Goal: Information Seeking & Learning: Check status

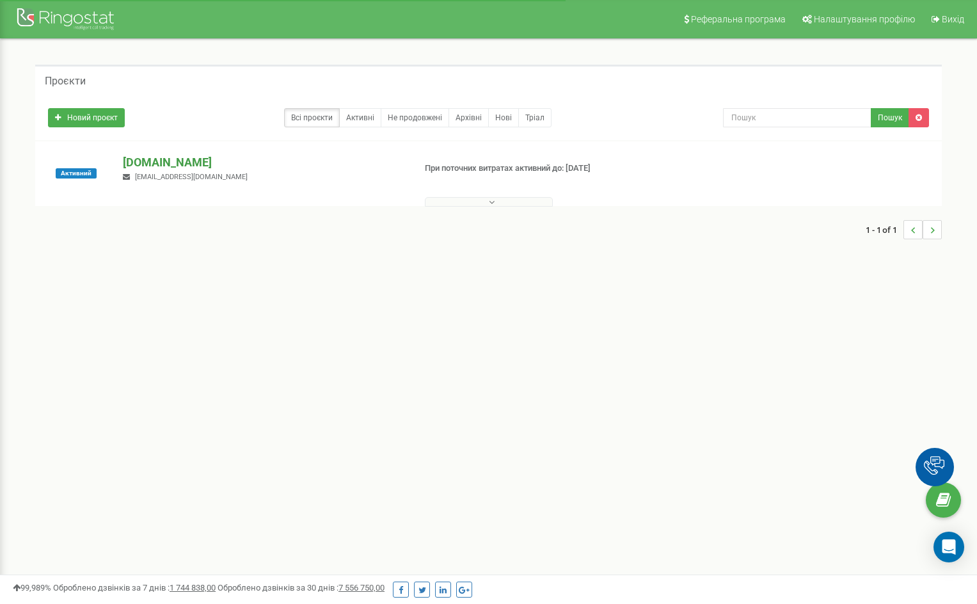
click at [171, 162] on p "[DOMAIN_NAME]" at bounding box center [263, 162] width 281 height 17
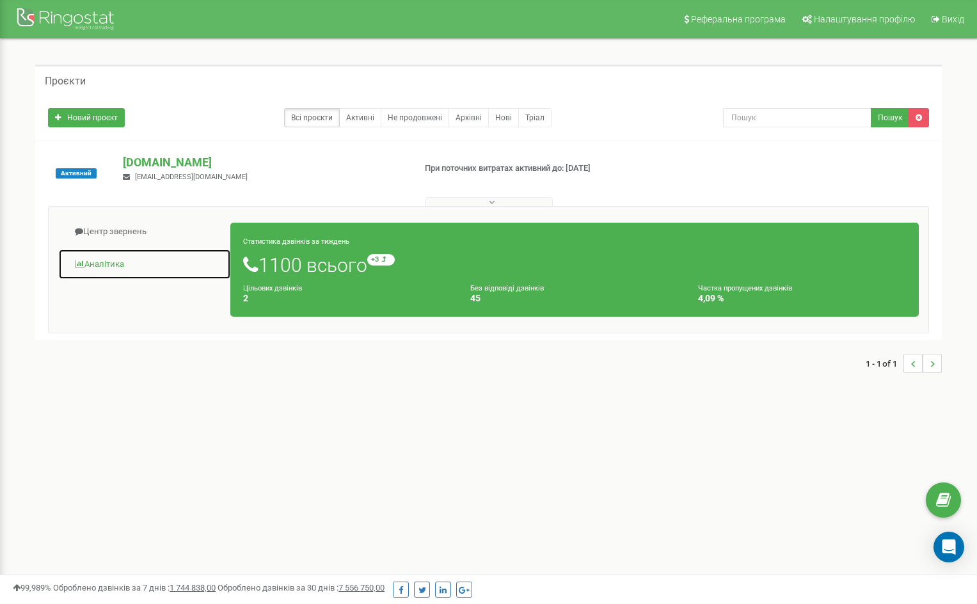
click at [88, 265] on link "Аналiтика" at bounding box center [144, 264] width 173 height 31
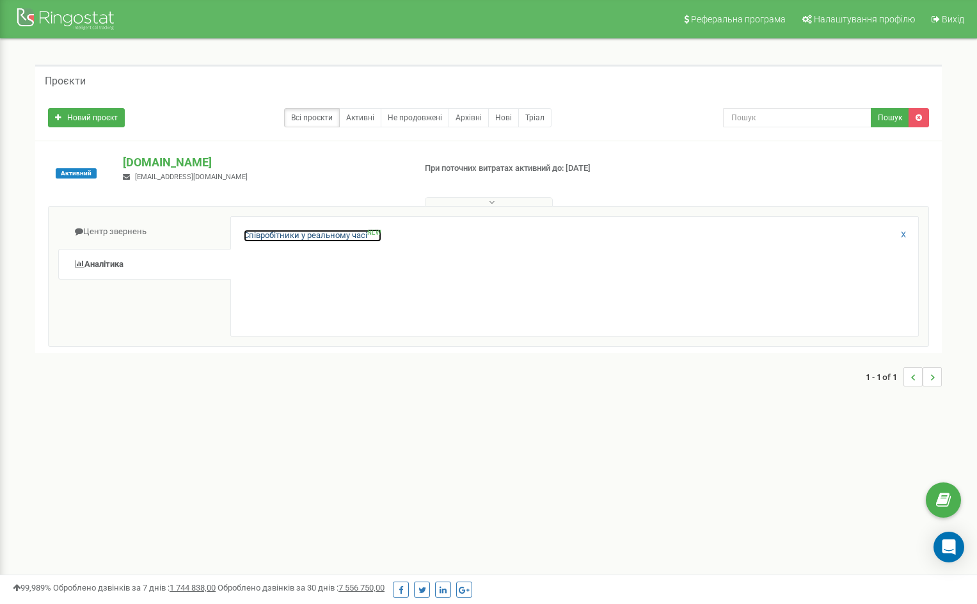
click at [305, 239] on link "Співробітники у реальному часі NEW" at bounding box center [313, 236] width 138 height 12
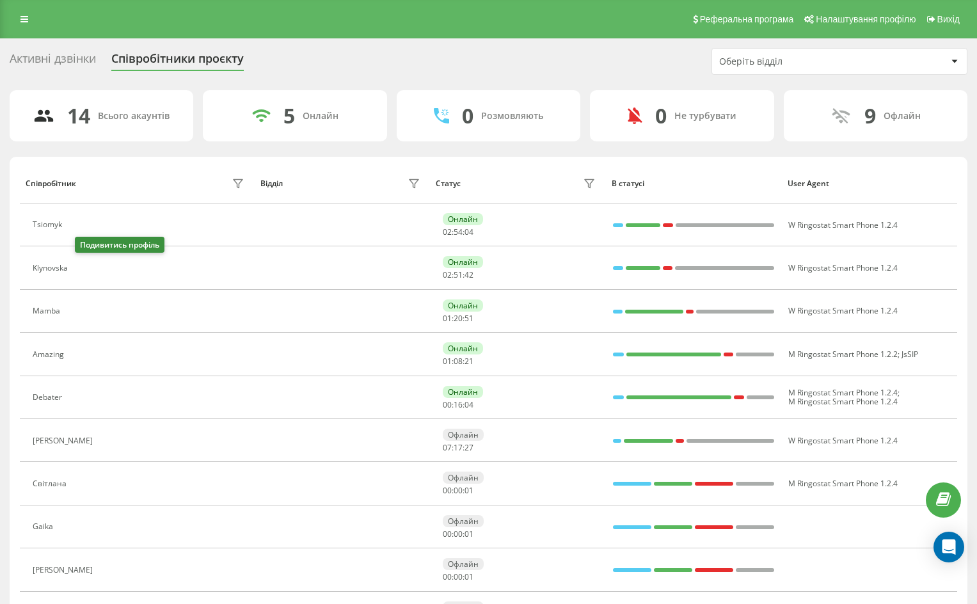
click at [85, 267] on icon at bounding box center [83, 268] width 3 height 6
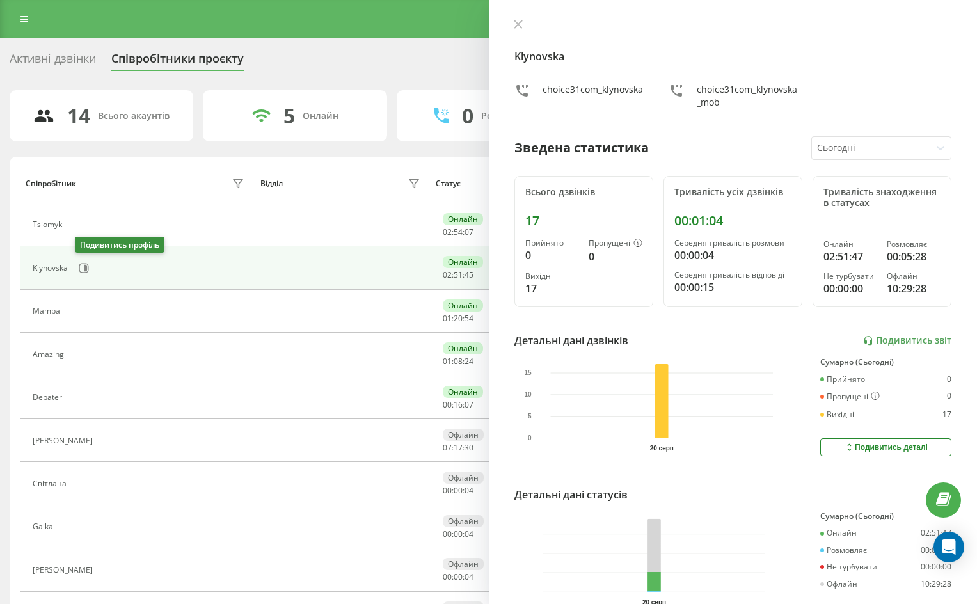
click at [86, 267] on icon at bounding box center [85, 268] width 3 height 6
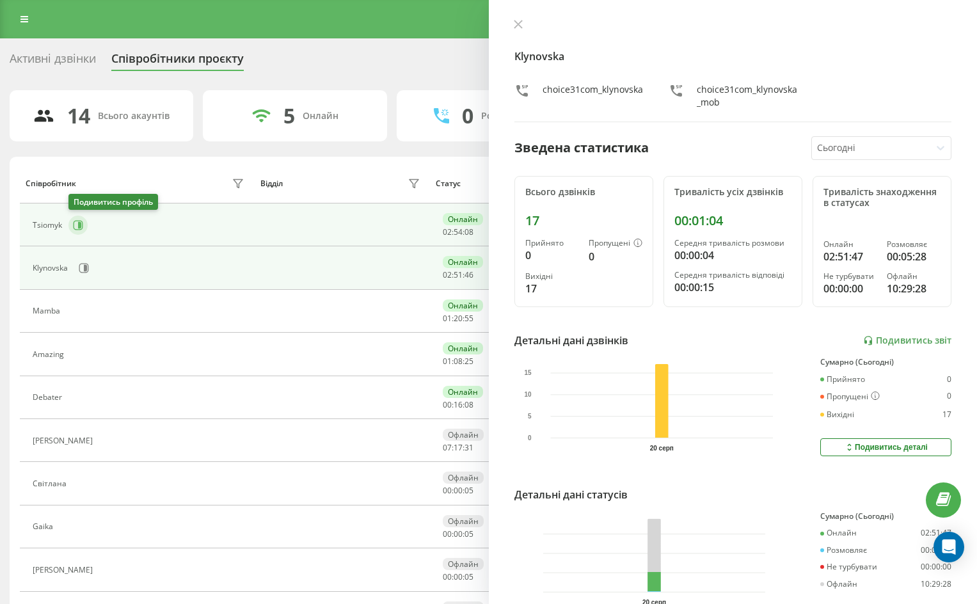
click at [80, 226] on icon at bounding box center [79, 225] width 3 height 6
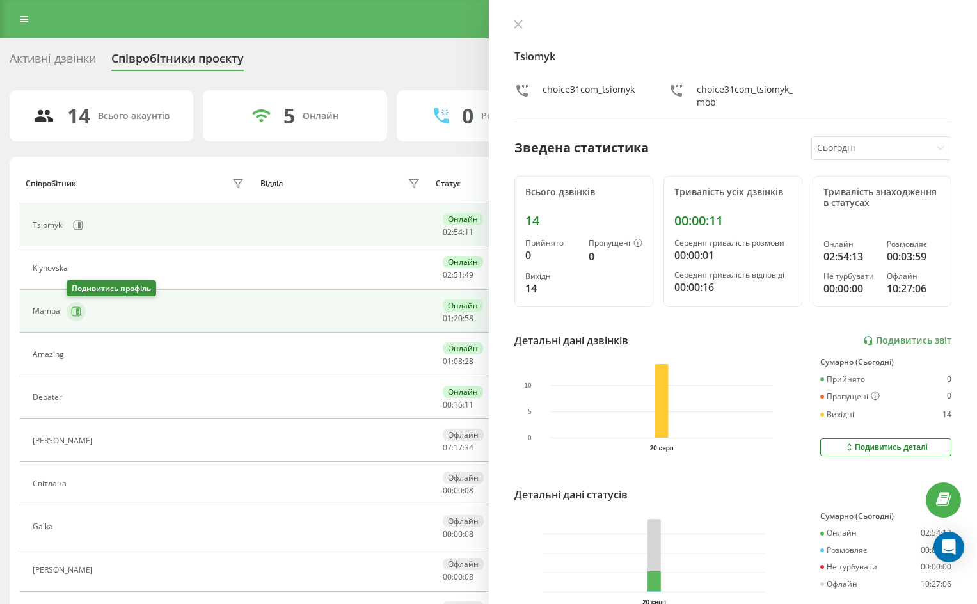
click at [77, 306] on icon at bounding box center [76, 311] width 10 height 10
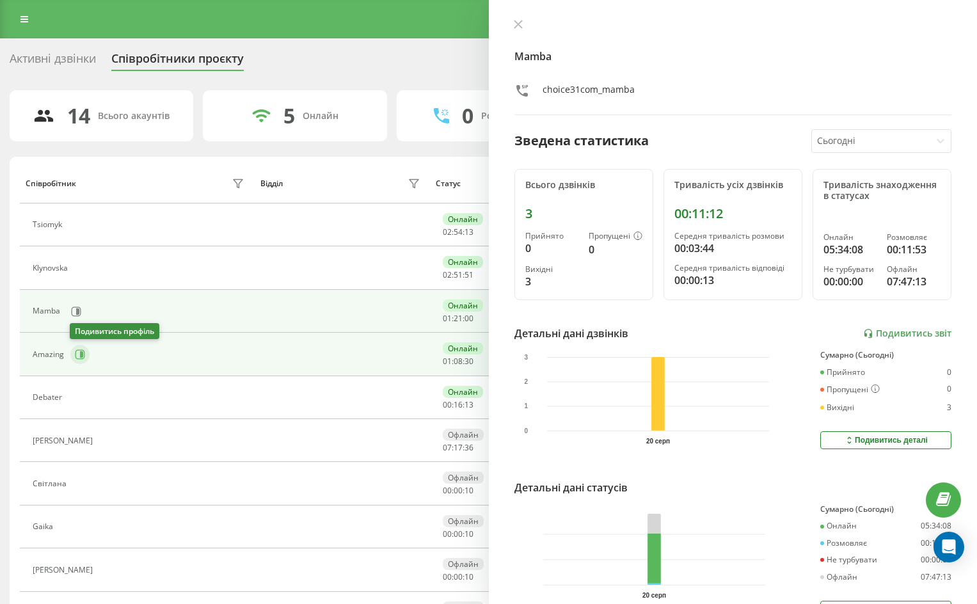
click at [80, 352] on icon at bounding box center [81, 354] width 3 height 6
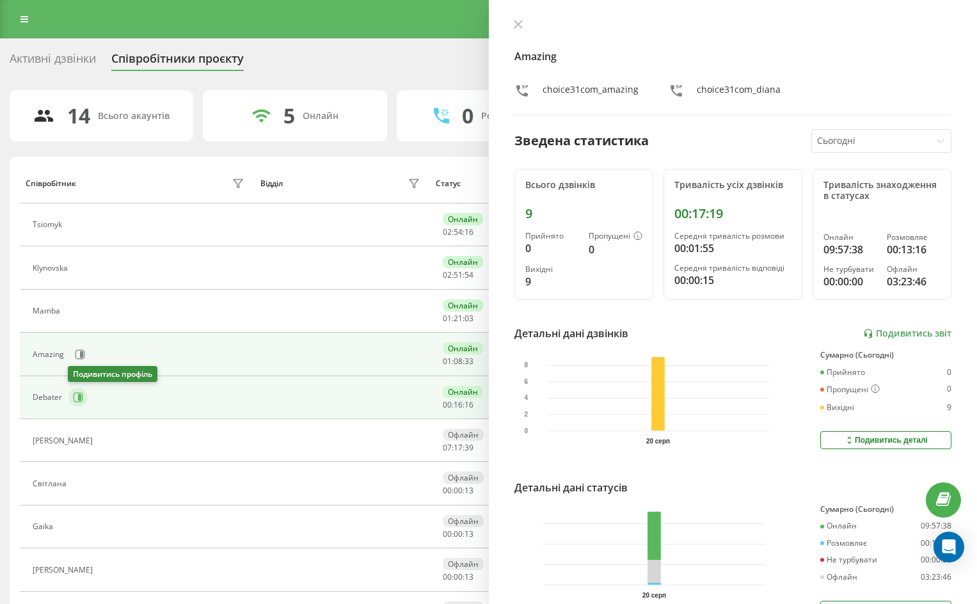
click at [79, 393] on icon at bounding box center [79, 398] width 10 height 10
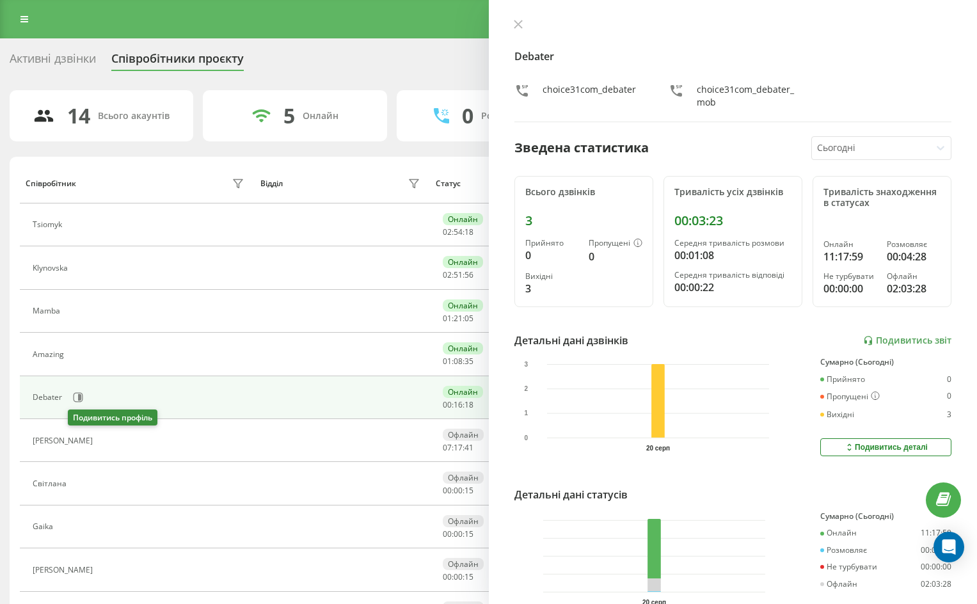
click at [102, 439] on icon at bounding box center [107, 441] width 10 height 10
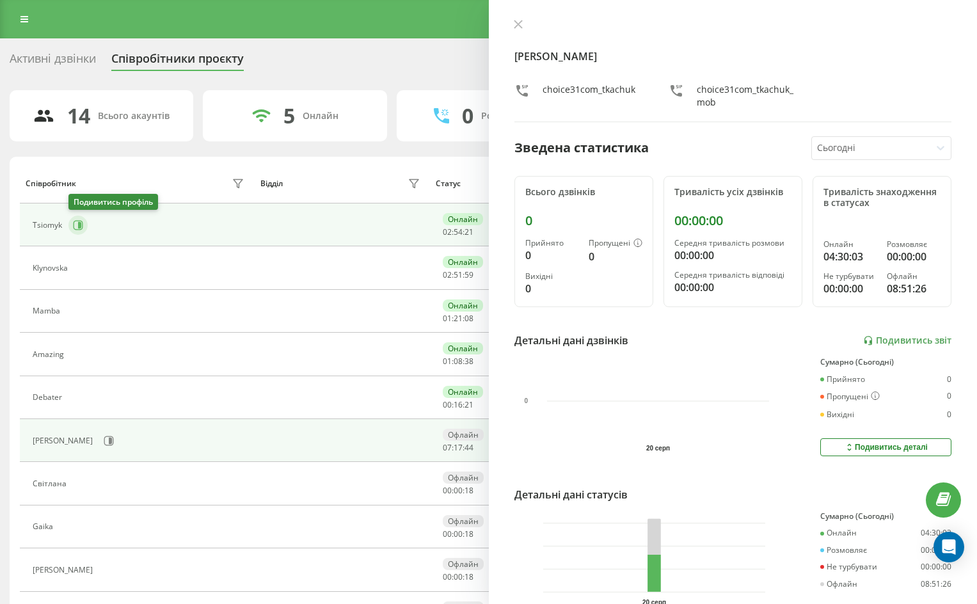
click at [79, 224] on icon at bounding box center [79, 225] width 3 height 6
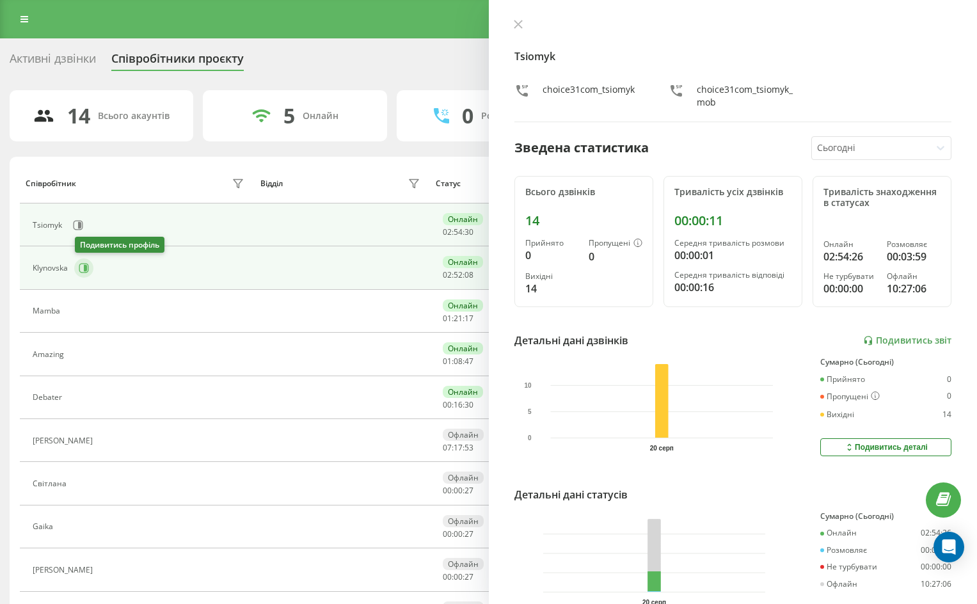
click at [84, 268] on icon at bounding box center [85, 268] width 3 height 6
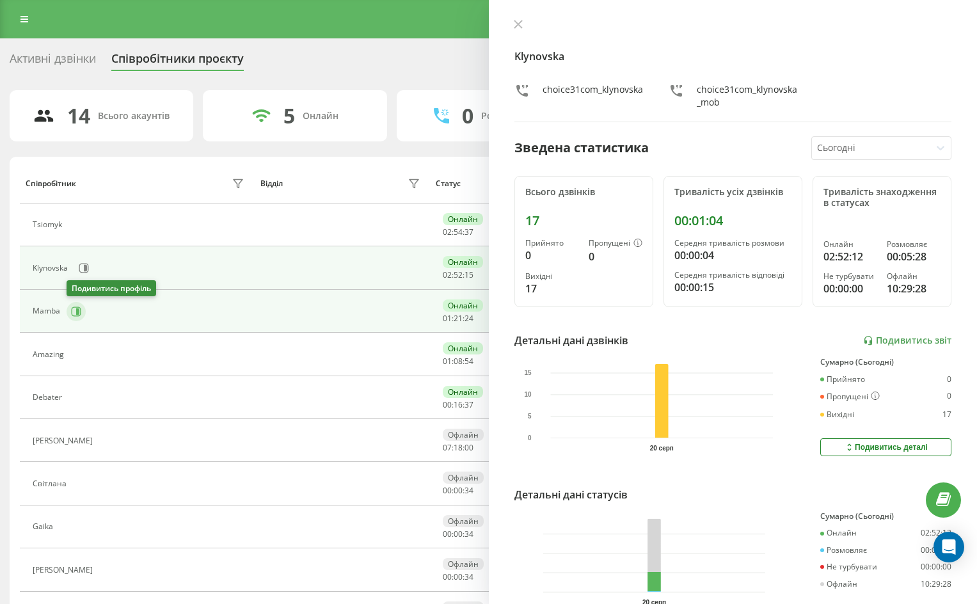
click at [82, 312] on button at bounding box center [76, 311] width 19 height 19
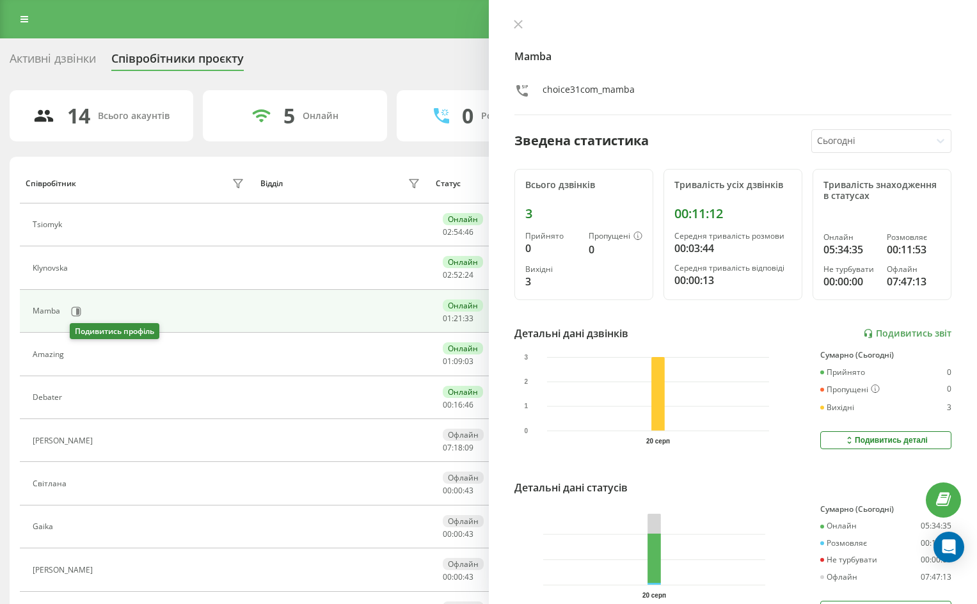
click at [79, 354] on icon at bounding box center [78, 354] width 10 height 10
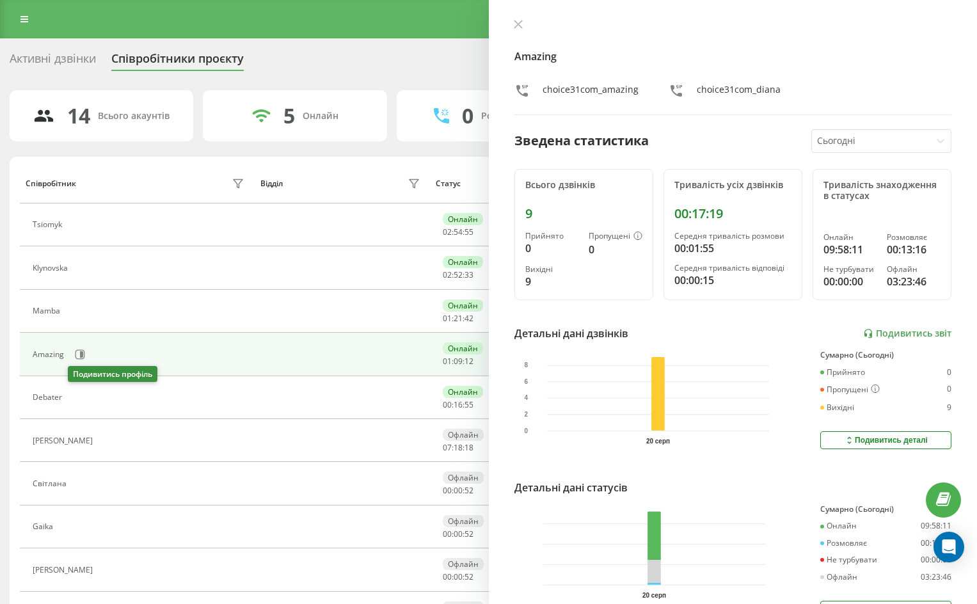
click at [77, 401] on icon at bounding box center [76, 397] width 10 height 10
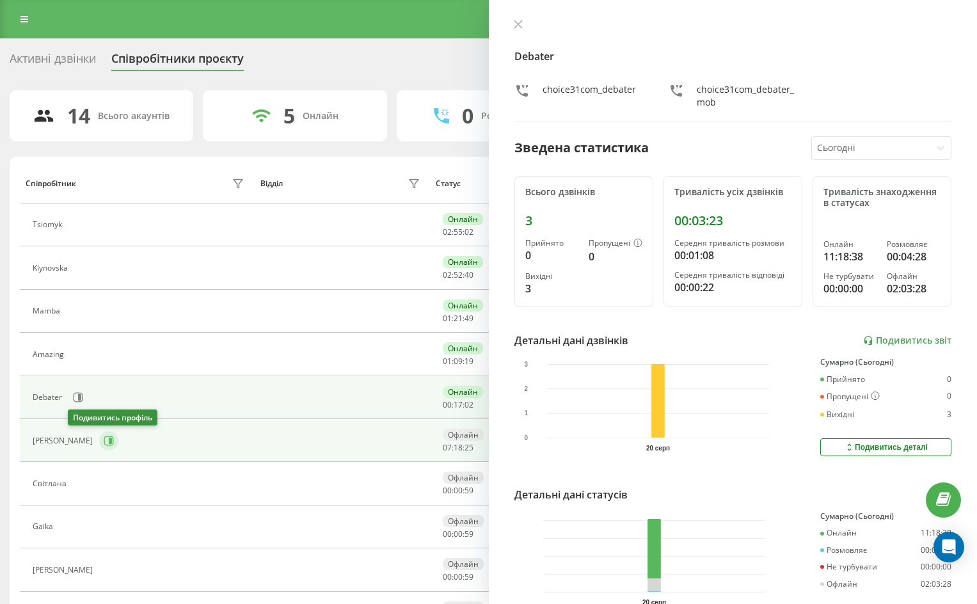
click at [104, 443] on icon at bounding box center [109, 441] width 10 height 10
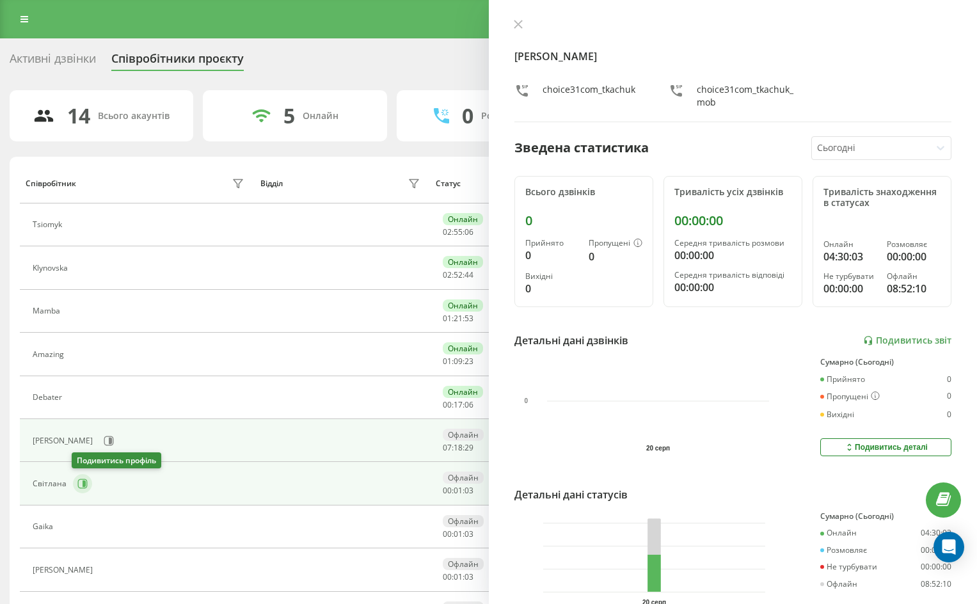
click at [78, 487] on icon at bounding box center [82, 483] width 10 height 10
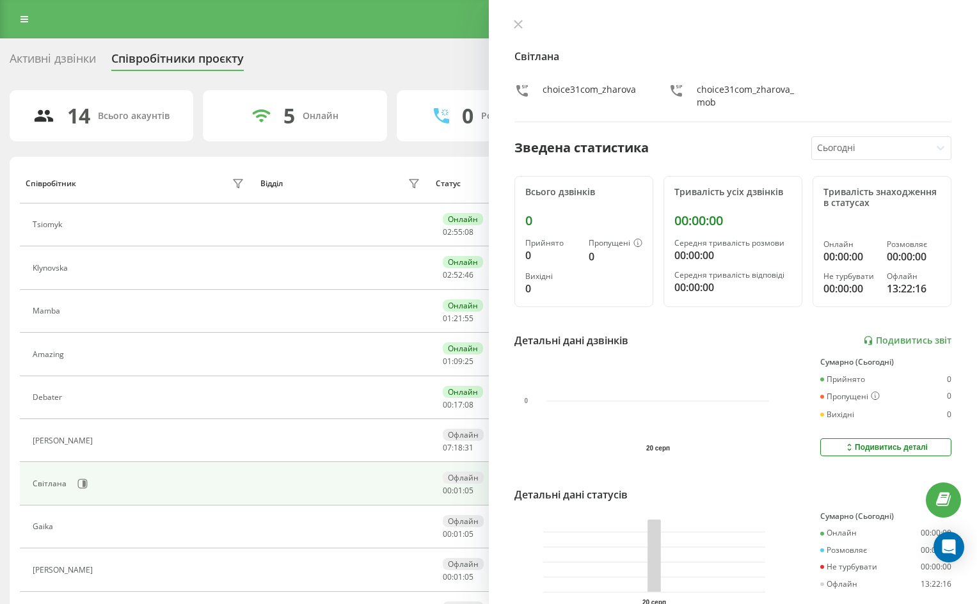
drag, startPoint x: 517, startPoint y: 15, endPoint x: 514, endPoint y: 22, distance: 7.2
click at [517, 15] on div "[PERSON_NAME] choice31com_zharova choice31com_zharova_mob Зведена статистика Сь…" at bounding box center [733, 302] width 489 height 604
click at [514, 22] on icon at bounding box center [518, 24] width 9 height 9
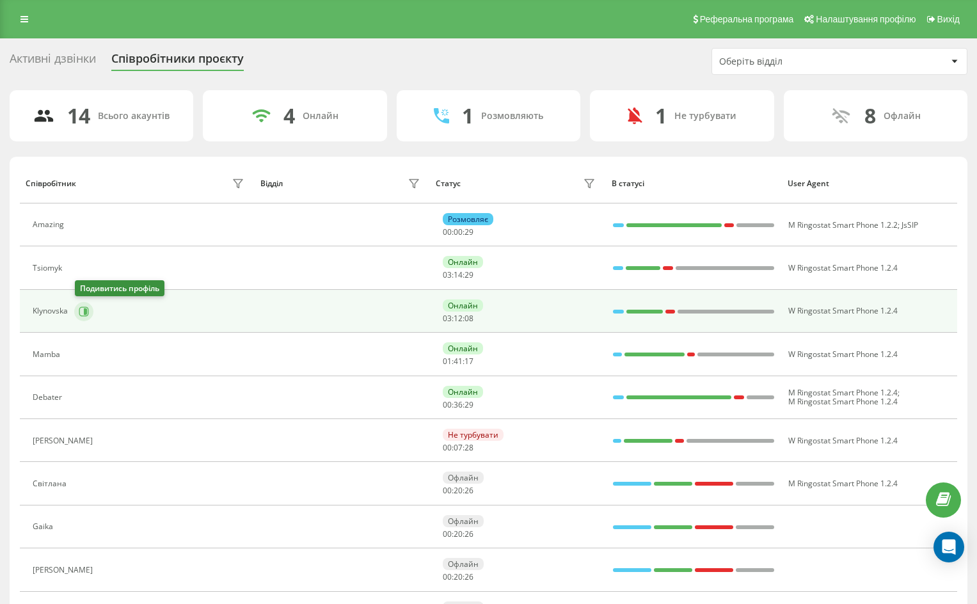
click at [82, 310] on icon at bounding box center [84, 311] width 10 height 10
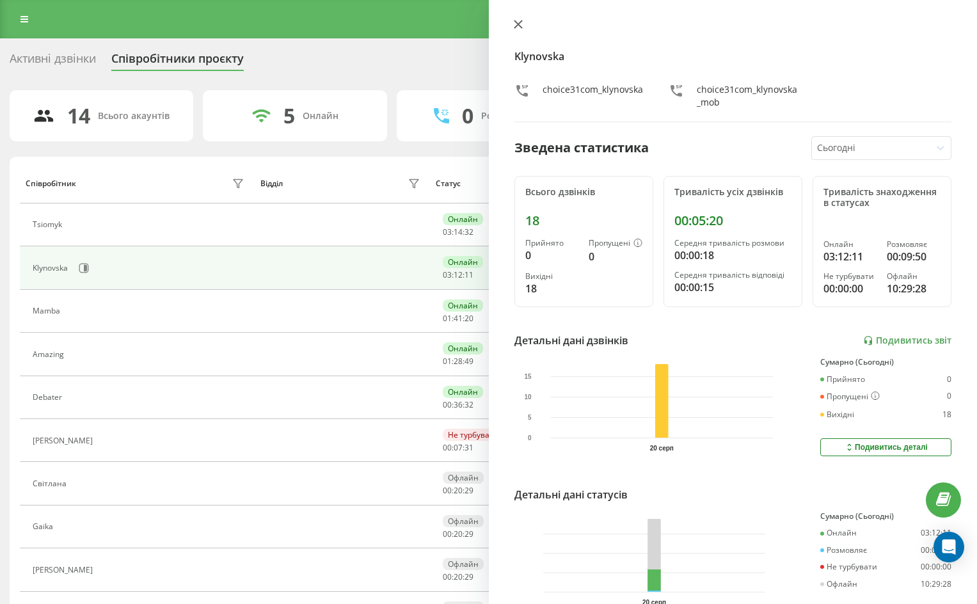
click at [517, 26] on icon at bounding box center [518, 24] width 8 height 8
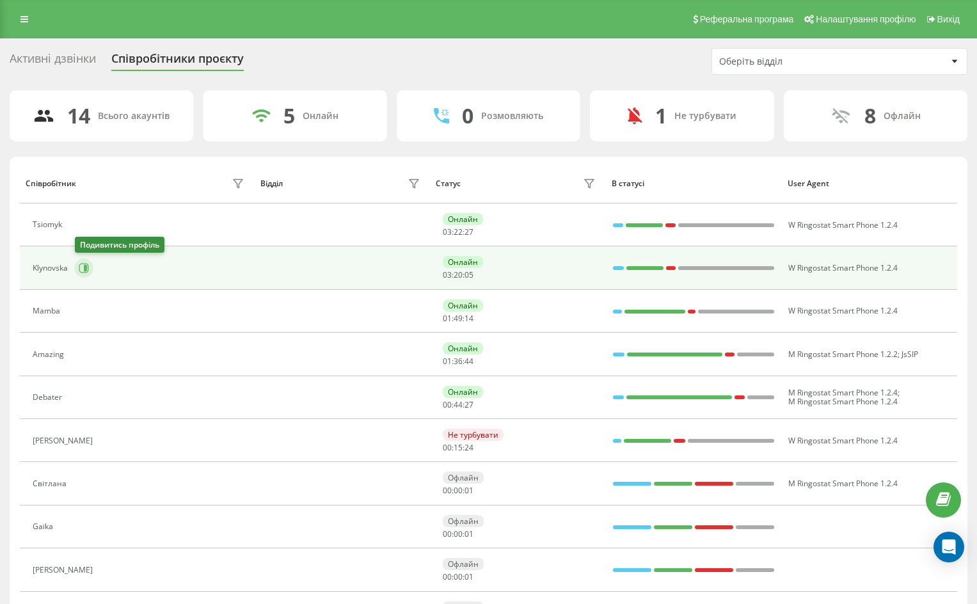
click at [85, 269] on icon at bounding box center [85, 268] width 3 height 6
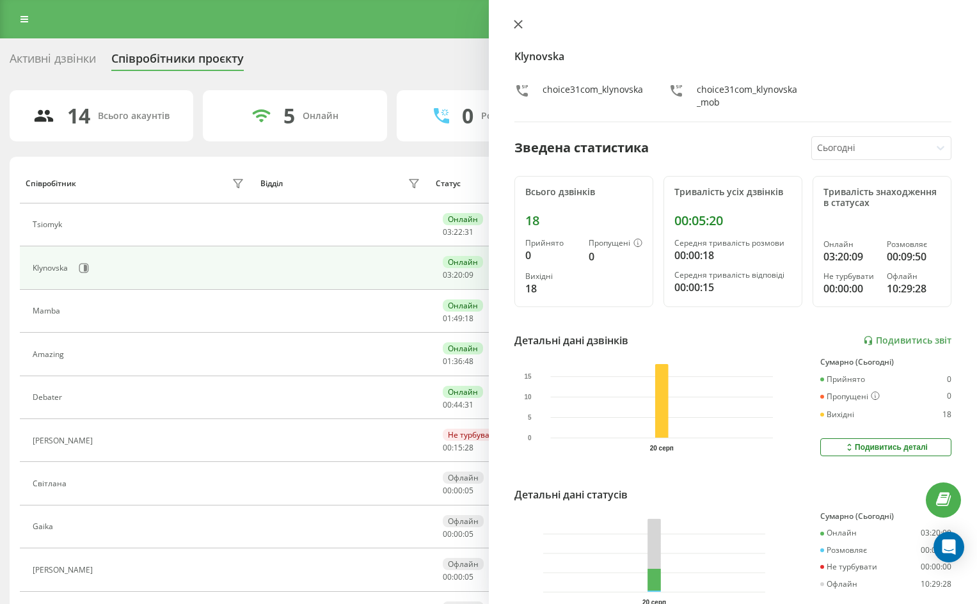
click at [521, 21] on icon at bounding box center [518, 24] width 8 height 8
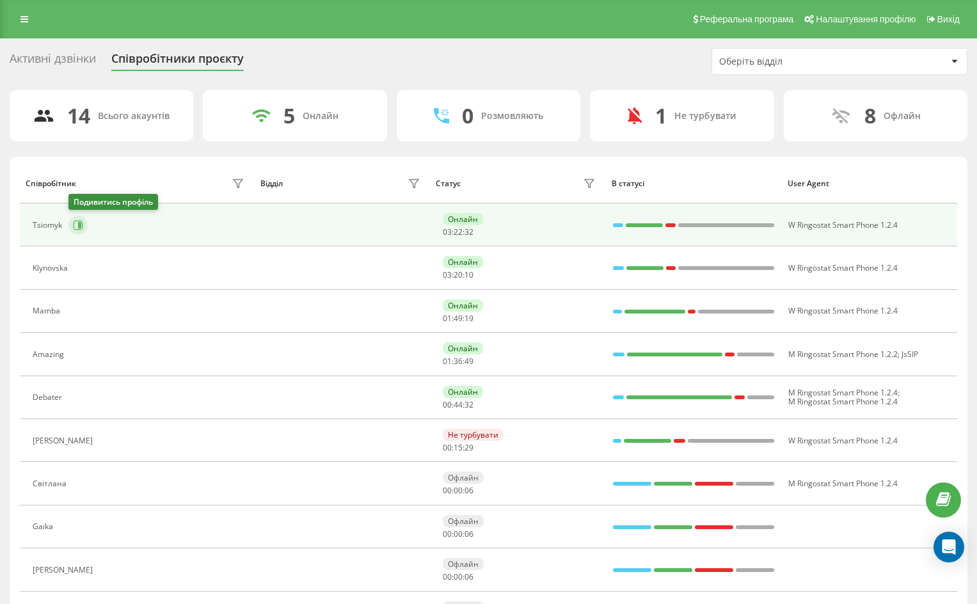
click at [80, 224] on icon at bounding box center [79, 225] width 3 height 6
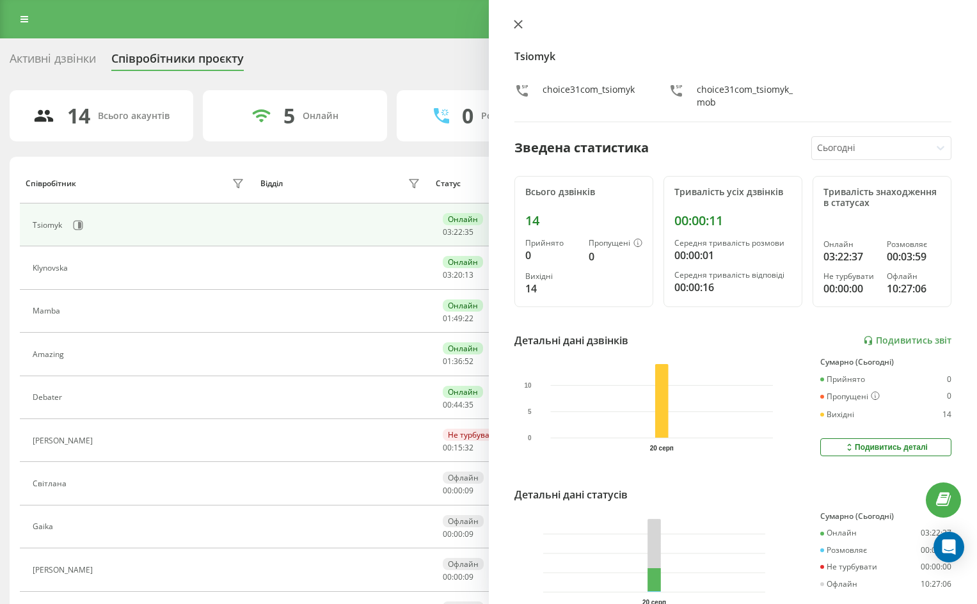
click at [515, 26] on icon at bounding box center [518, 24] width 9 height 9
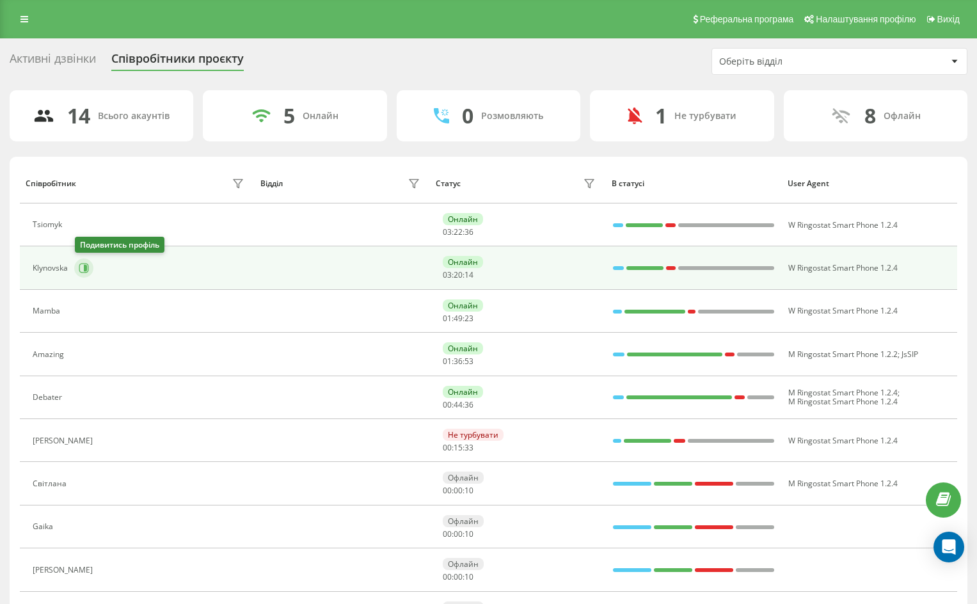
click at [82, 270] on icon at bounding box center [84, 268] width 10 height 10
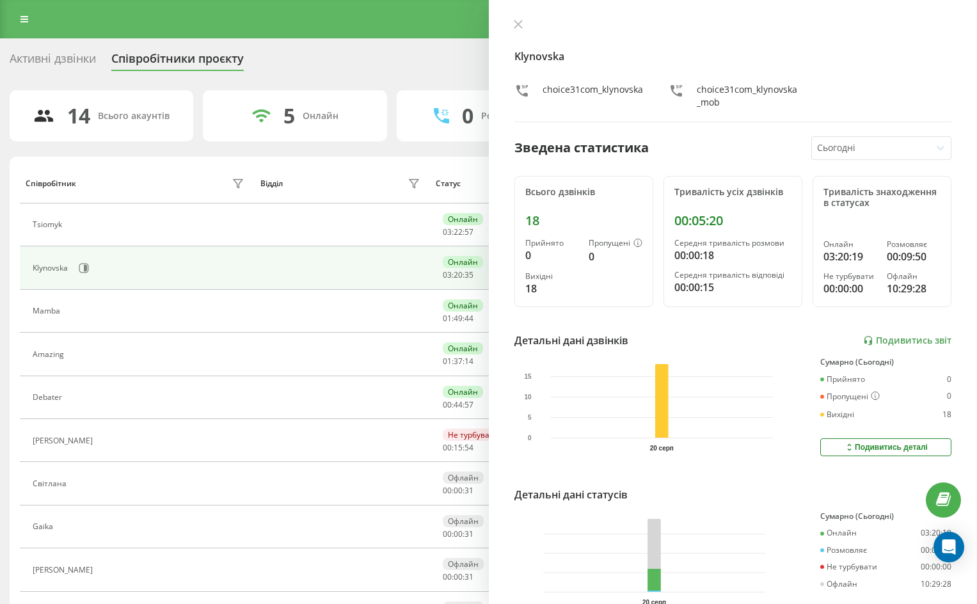
click at [899, 150] on div at bounding box center [871, 148] width 109 height 15
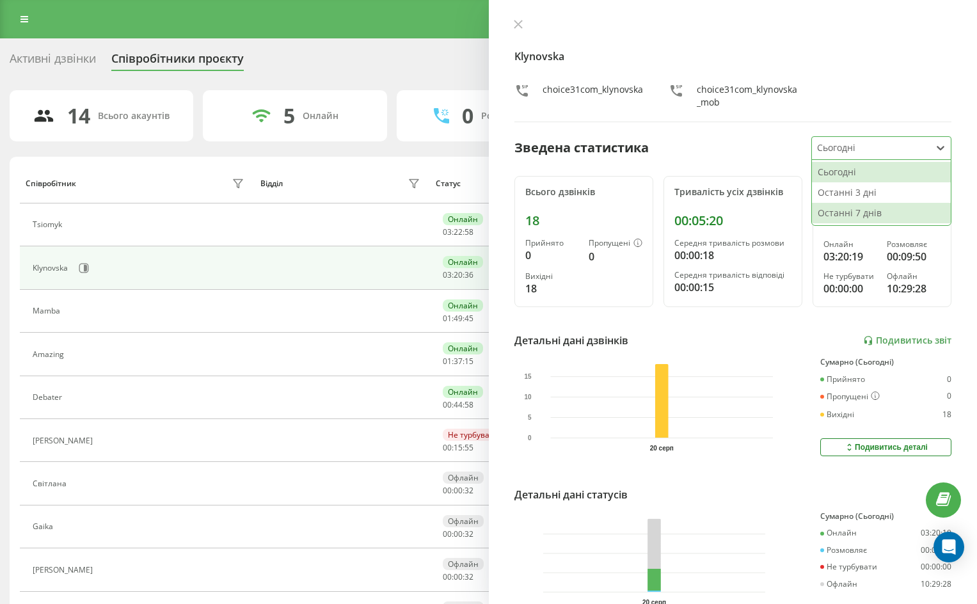
click at [875, 214] on div "Останні 7 днів" at bounding box center [881, 213] width 139 height 20
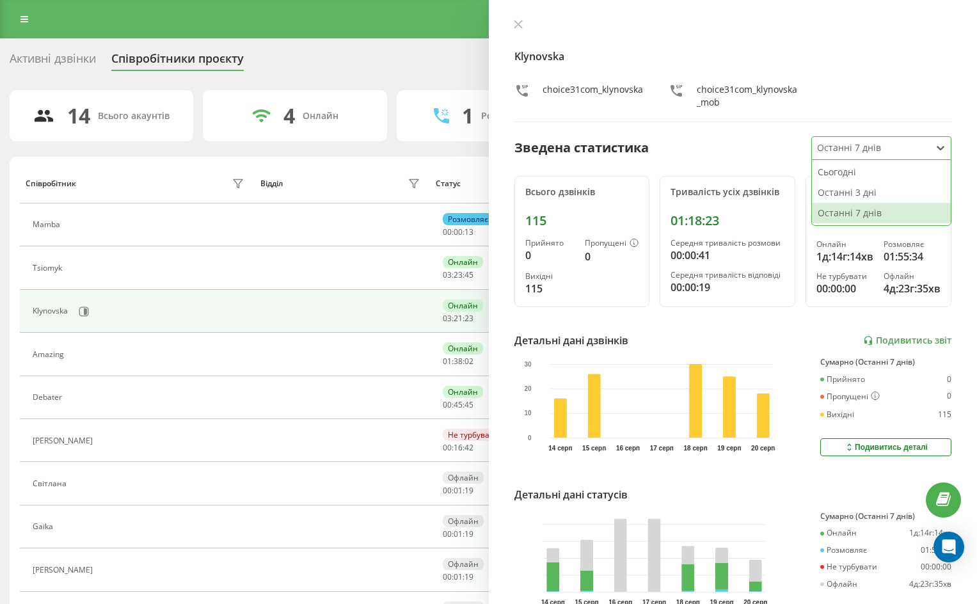
click at [877, 138] on div "Останні 7 днів" at bounding box center [871, 148] width 118 height 22
click at [868, 194] on div "Останні 3 дні" at bounding box center [881, 192] width 139 height 20
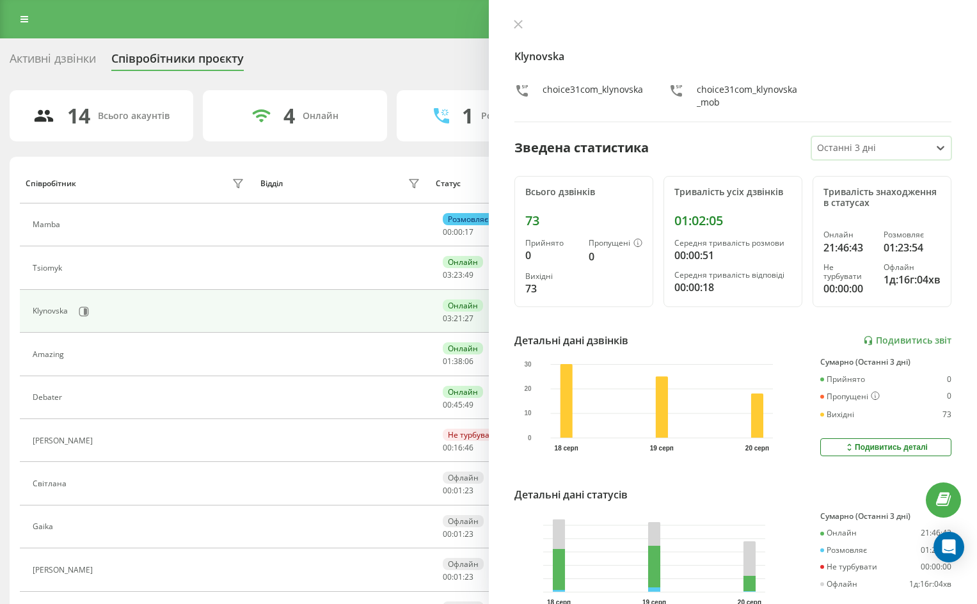
click at [874, 146] on div at bounding box center [871, 148] width 109 height 15
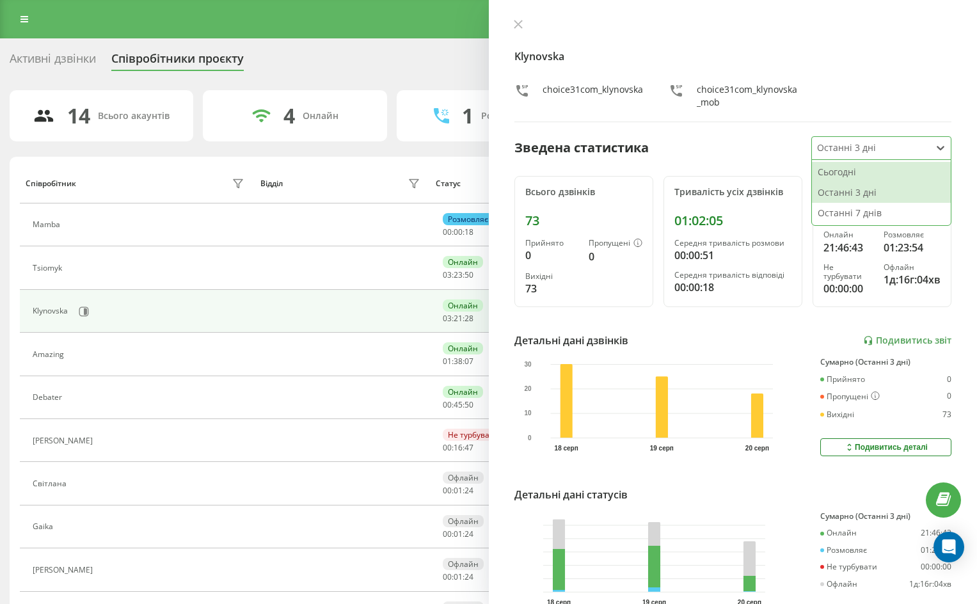
click at [863, 171] on div "Сьогодні" at bounding box center [881, 172] width 139 height 20
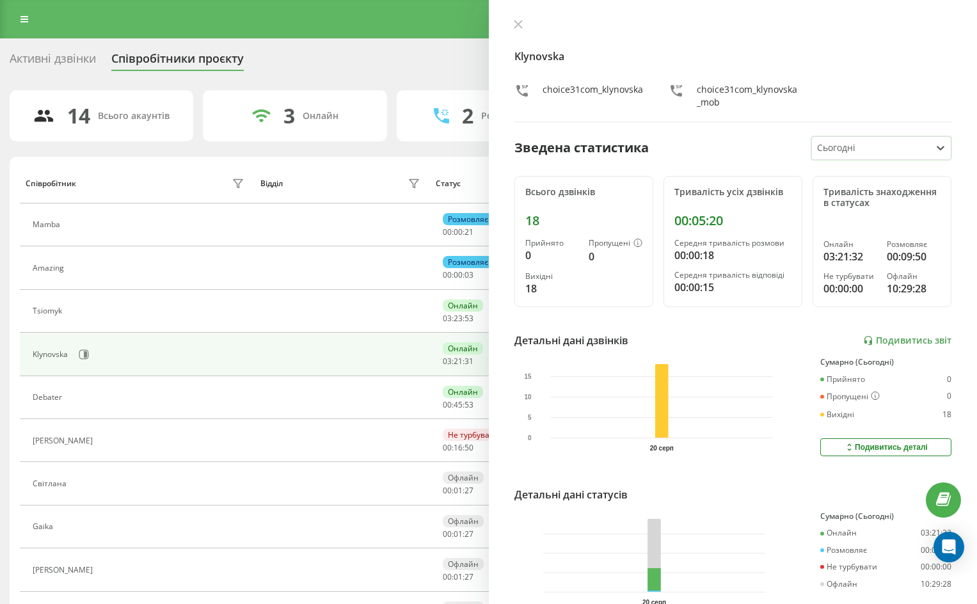
click at [515, 22] on icon at bounding box center [518, 24] width 8 height 8
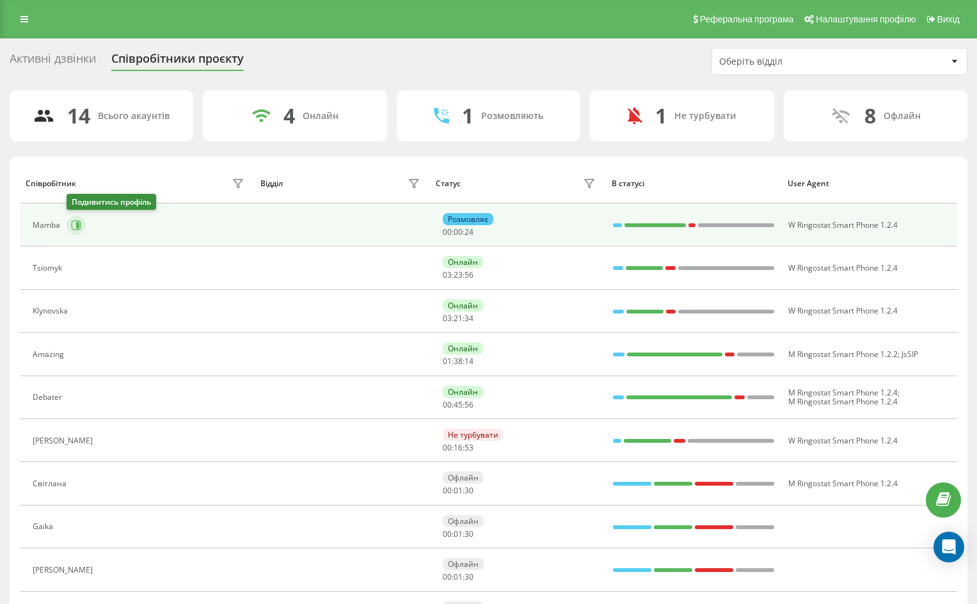
click at [76, 223] on icon at bounding box center [77, 225] width 3 height 6
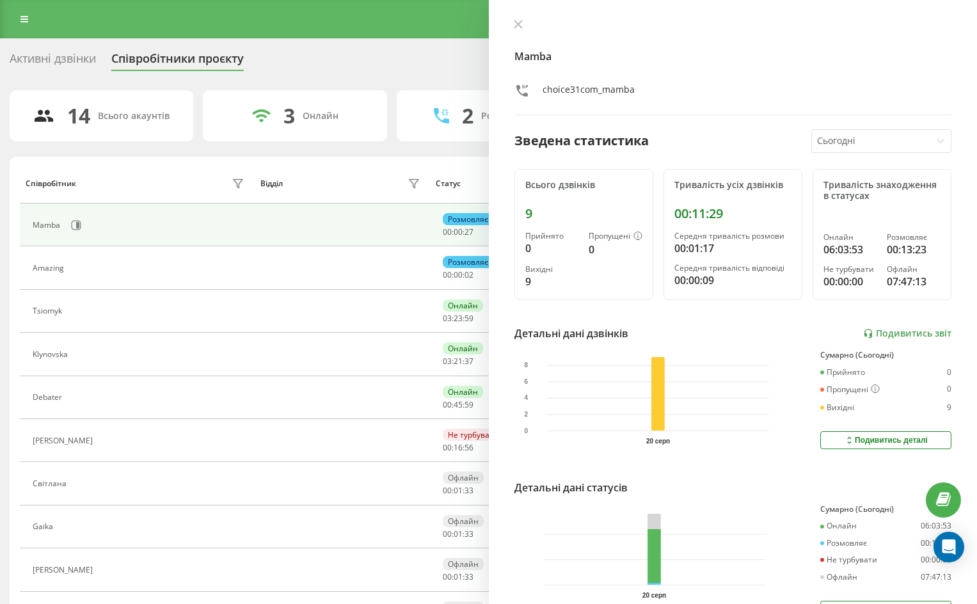
drag, startPoint x: 521, startPoint y: 23, endPoint x: 425, endPoint y: 60, distance: 103.4
click at [521, 24] on icon at bounding box center [518, 24] width 9 height 9
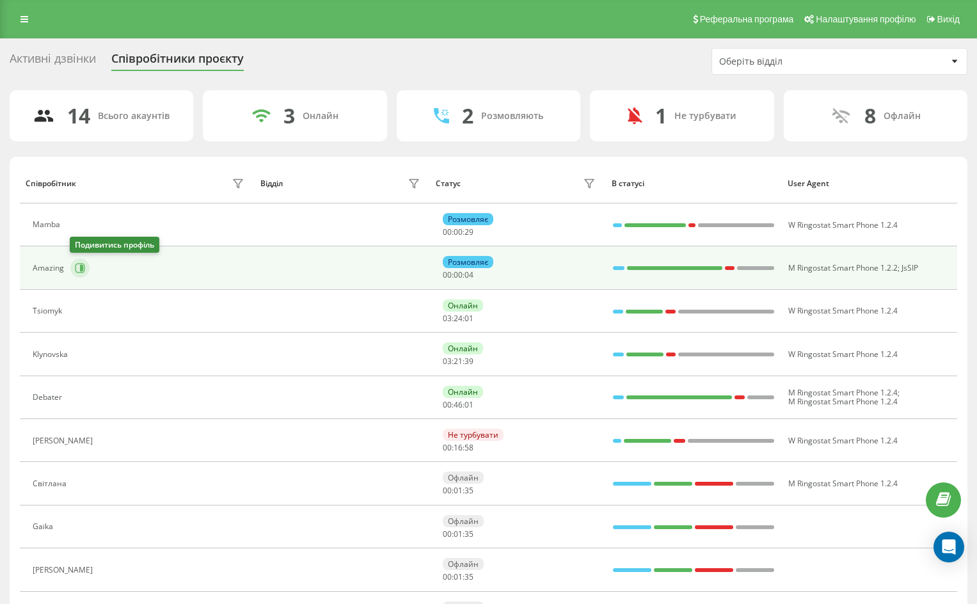
click at [79, 270] on icon at bounding box center [80, 268] width 10 height 10
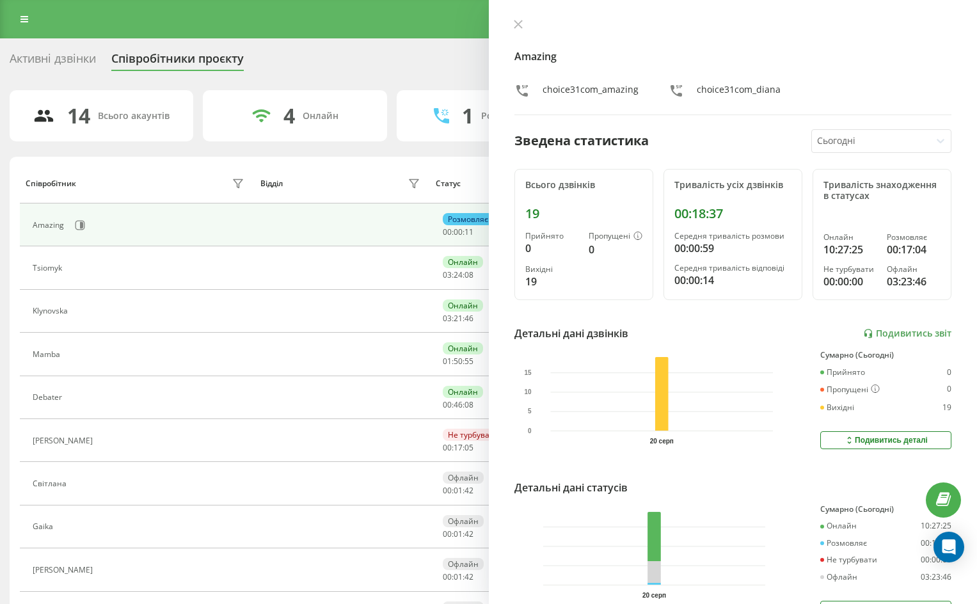
click at [516, 24] on icon at bounding box center [518, 24] width 9 height 9
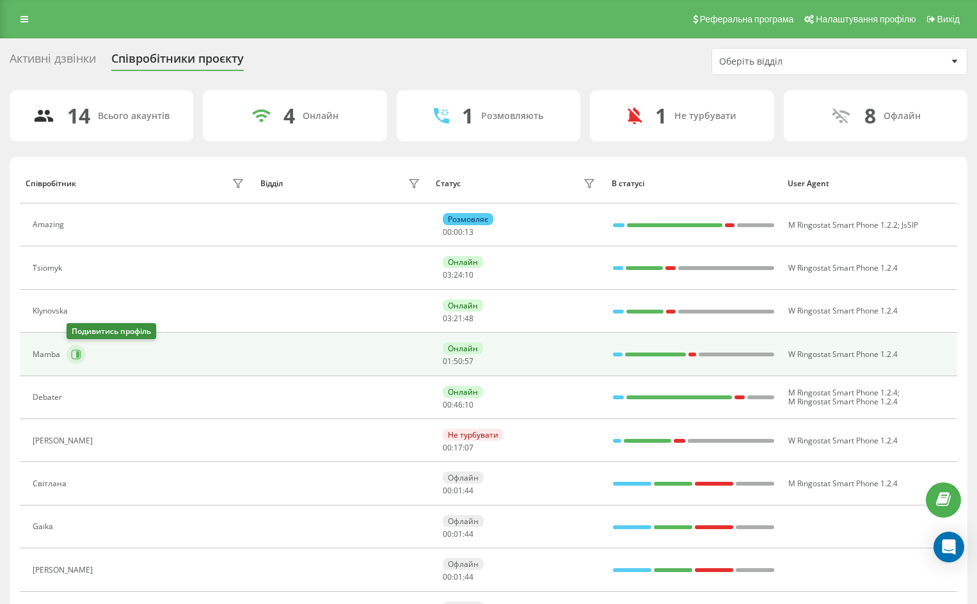
click at [81, 356] on button at bounding box center [76, 354] width 19 height 19
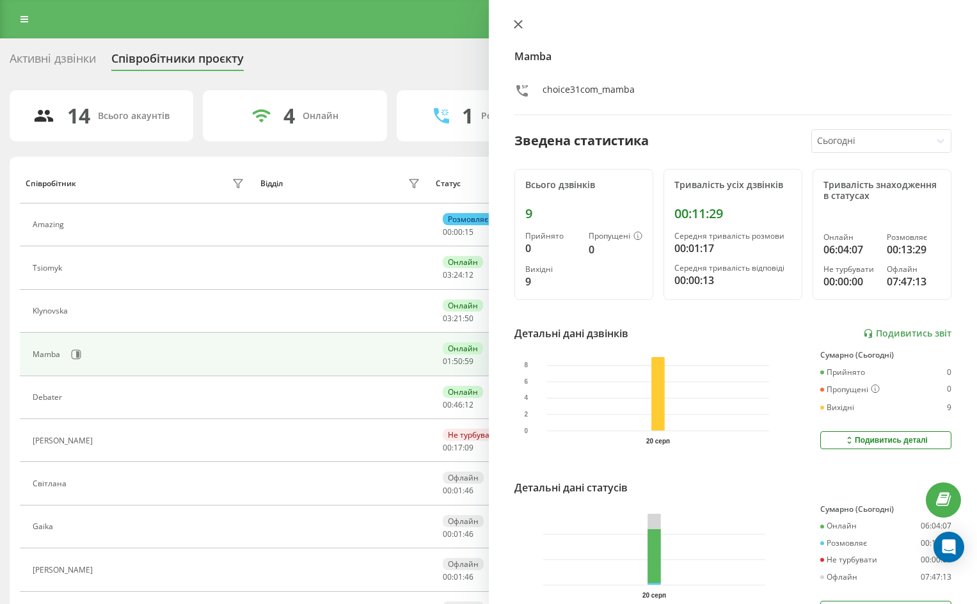
click at [514, 24] on icon at bounding box center [518, 24] width 9 height 9
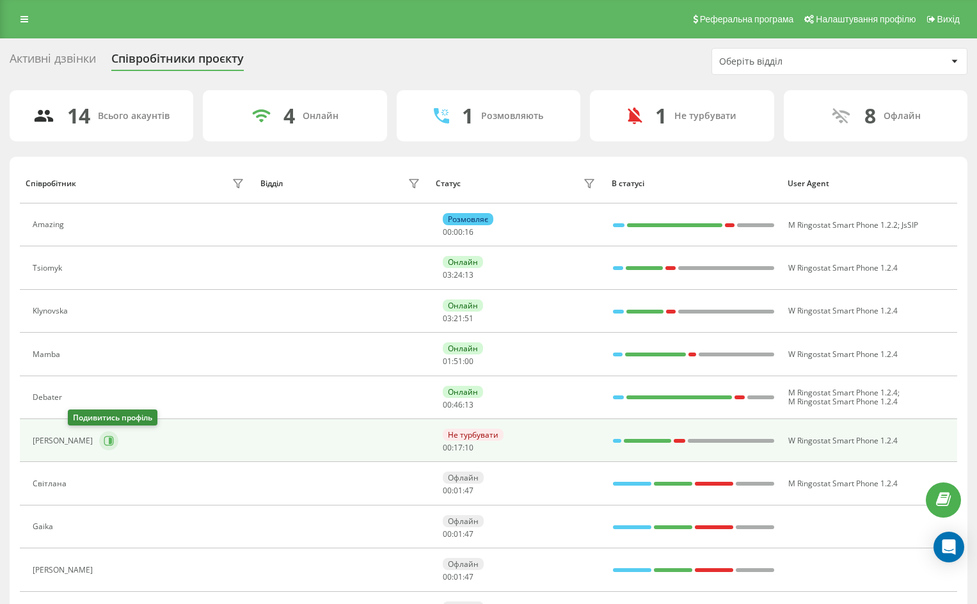
click at [104, 443] on icon at bounding box center [109, 441] width 10 height 10
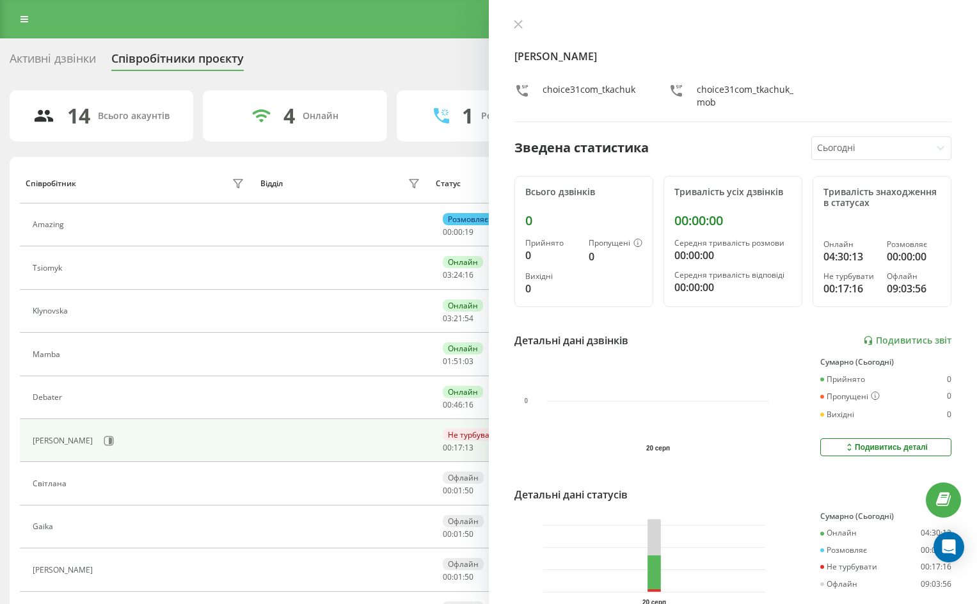
drag, startPoint x: 521, startPoint y: 22, endPoint x: 505, endPoint y: 31, distance: 18.3
click at [518, 24] on icon at bounding box center [518, 24] width 9 height 9
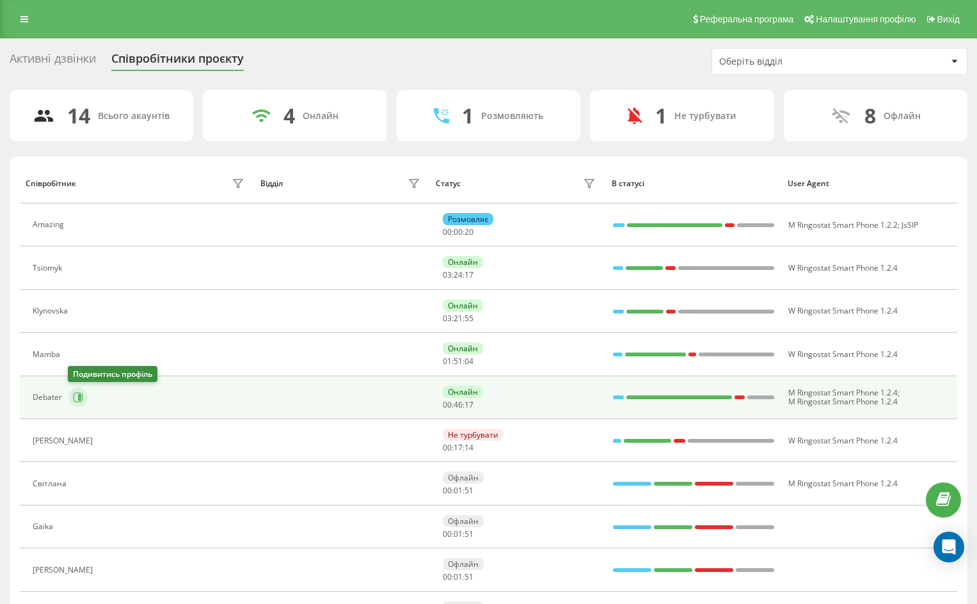
click at [83, 399] on icon at bounding box center [78, 397] width 10 height 10
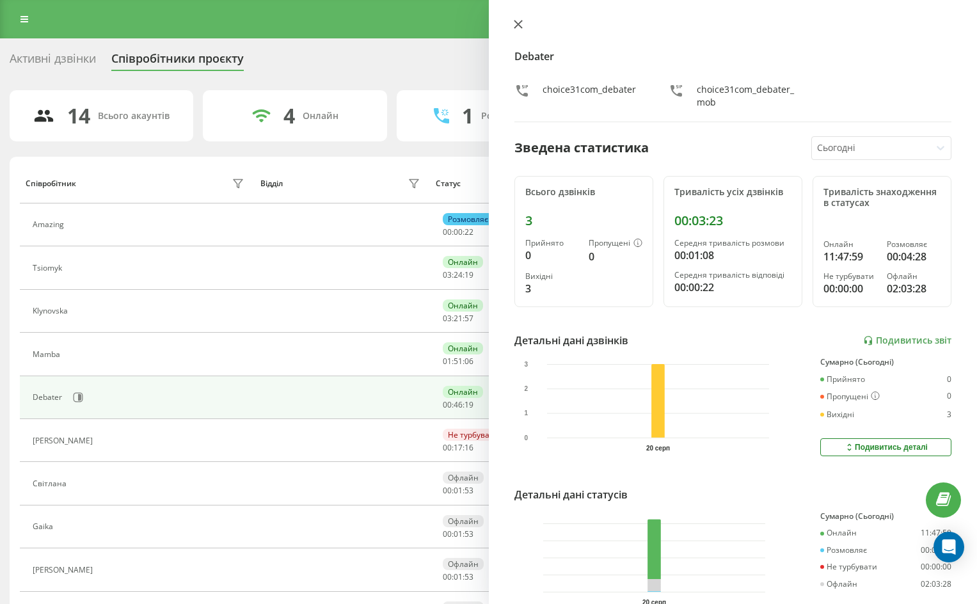
click at [523, 22] on button at bounding box center [518, 25] width 17 height 12
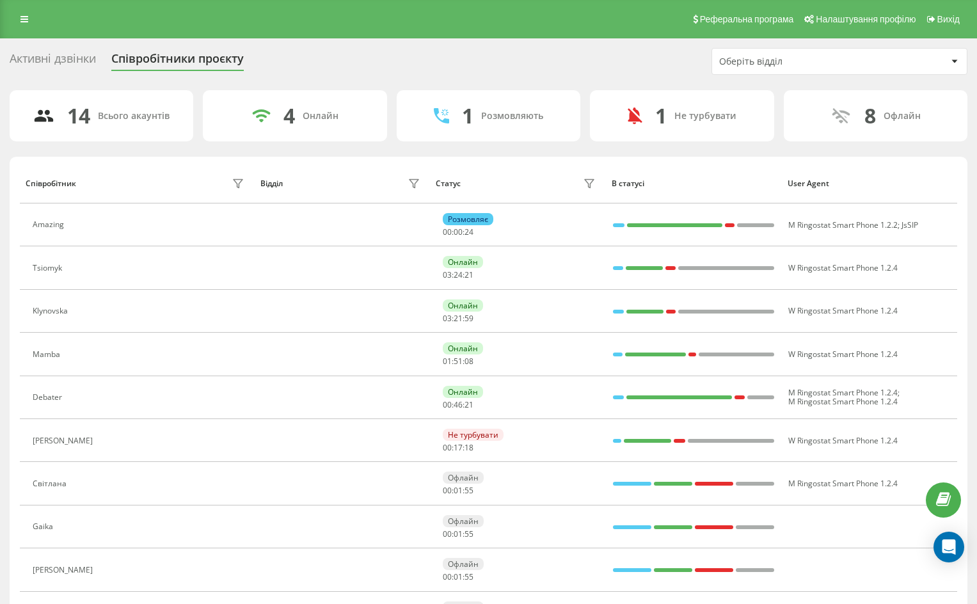
click at [897, 64] on div "Оберіть відділ" at bounding box center [833, 61] width 228 height 11
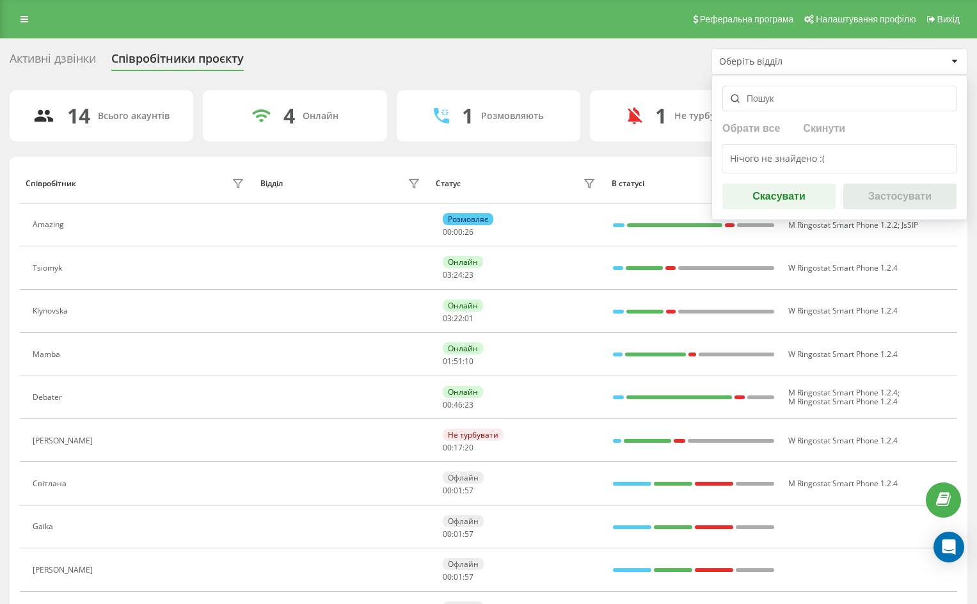
click at [677, 60] on div "Активні дзвінки Співробітники проєкту Оберіть відділ Обрати все Скинути Нічого …" at bounding box center [488, 61] width 957 height 27
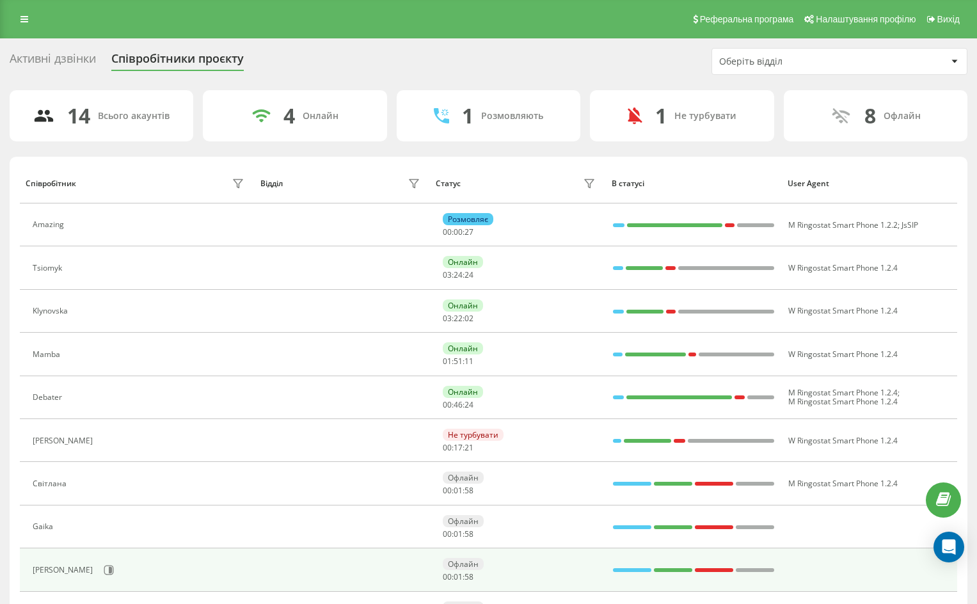
scroll to position [251, 0]
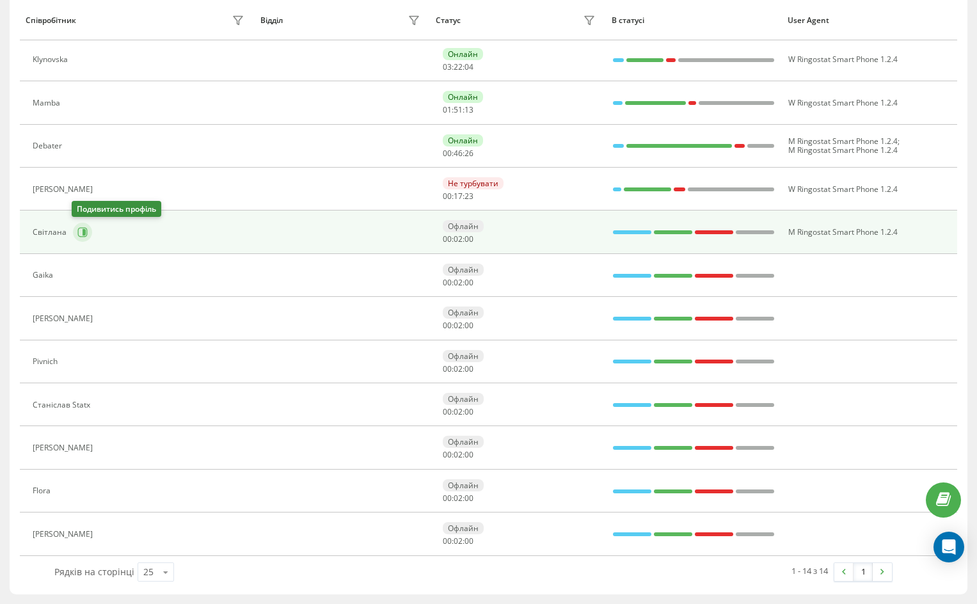
click at [83, 233] on icon at bounding box center [84, 232] width 3 height 6
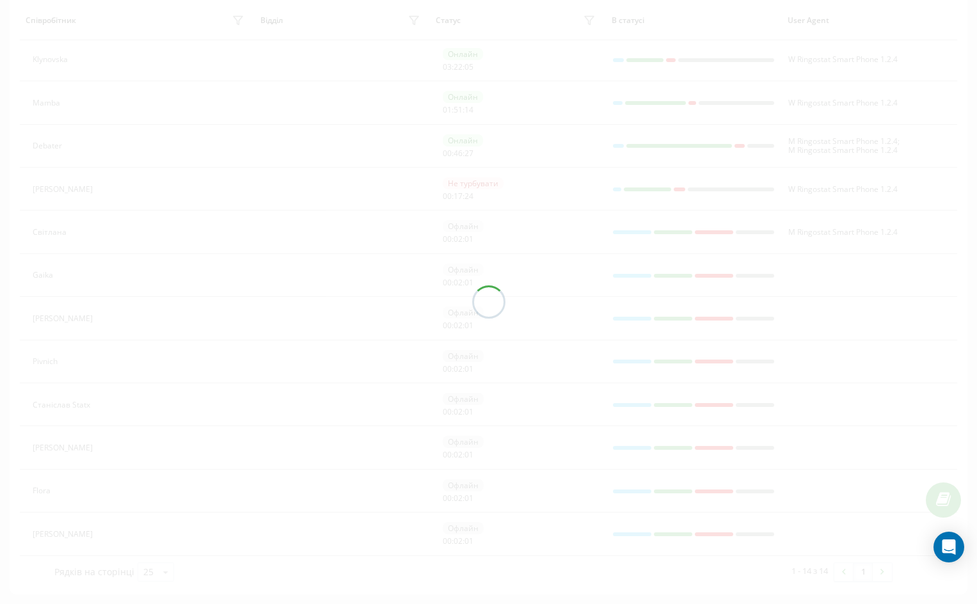
scroll to position [208, 0]
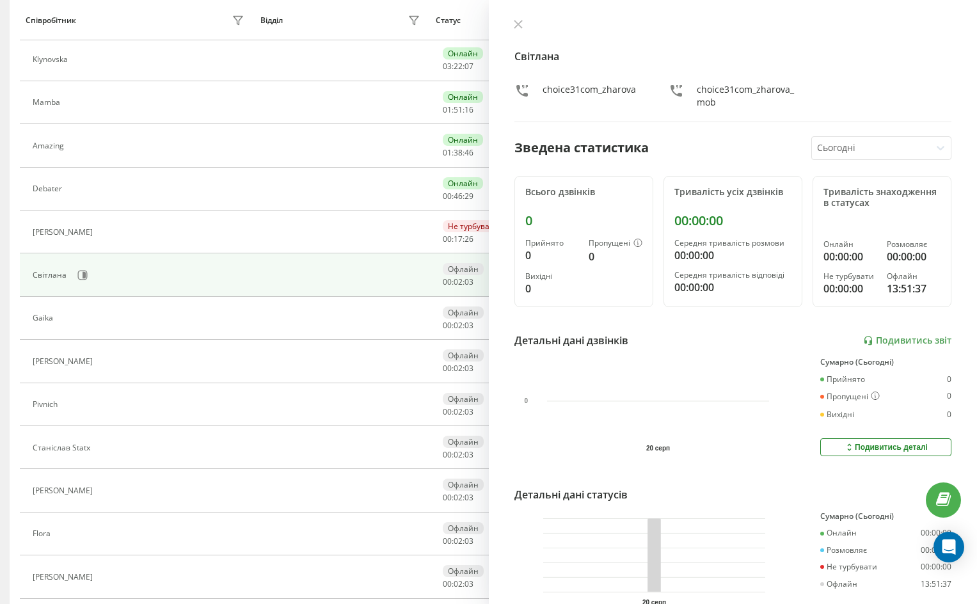
click at [870, 148] on div at bounding box center [871, 148] width 109 height 15
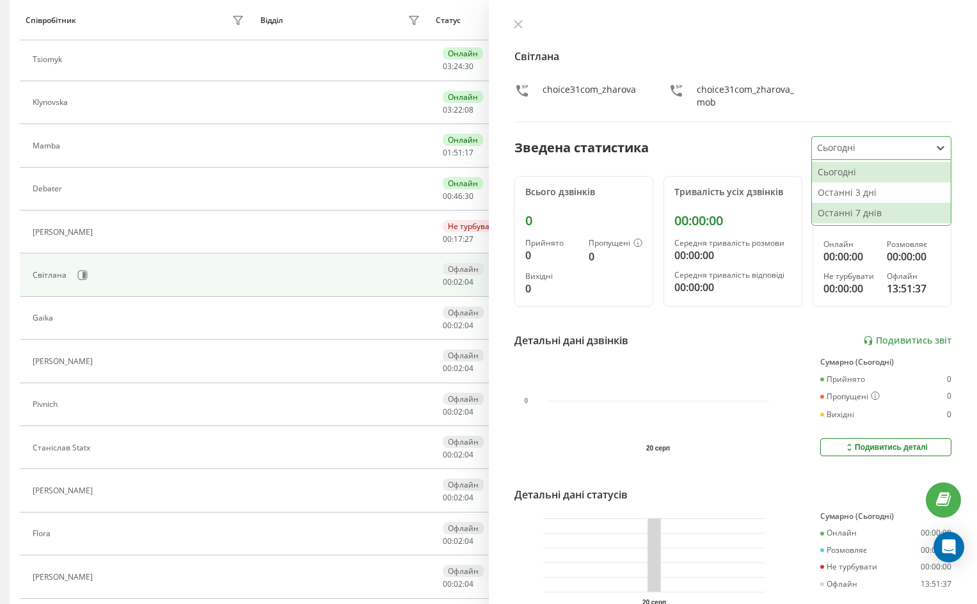
scroll to position [79, 0]
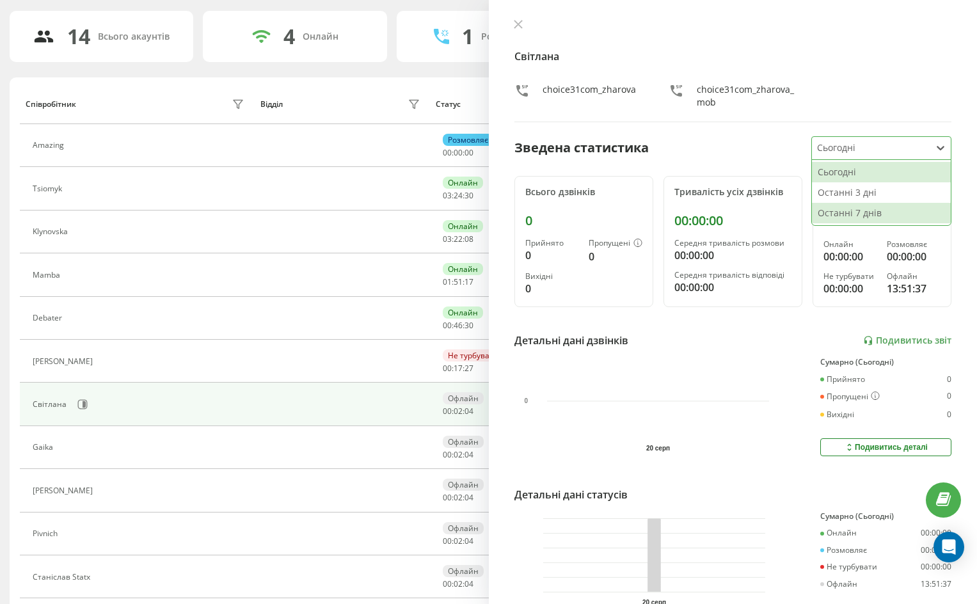
click at [849, 220] on div "Останні 7 днів" at bounding box center [881, 213] width 139 height 20
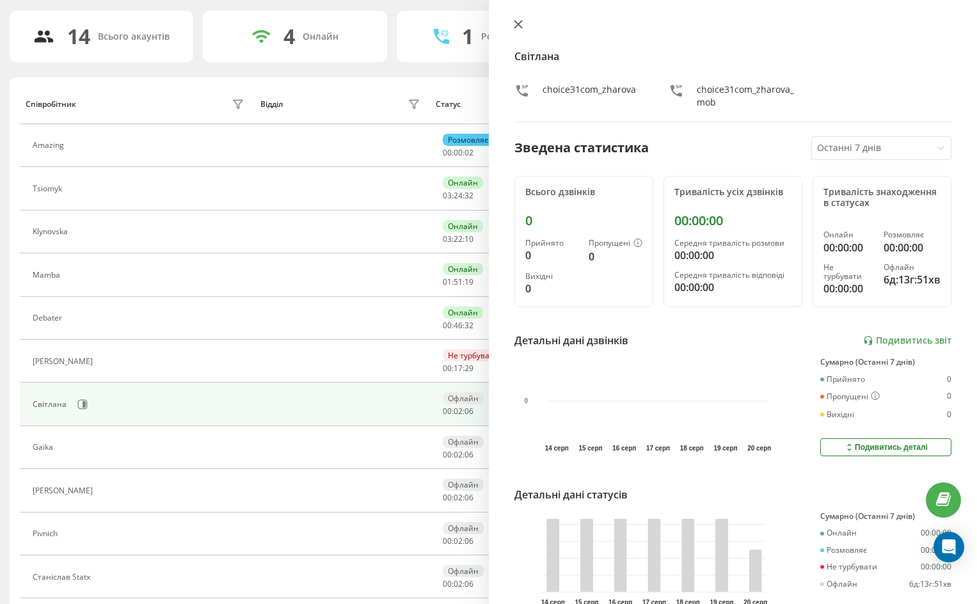
click at [512, 23] on button at bounding box center [518, 25] width 17 height 12
